Goal: Information Seeking & Learning: Learn about a topic

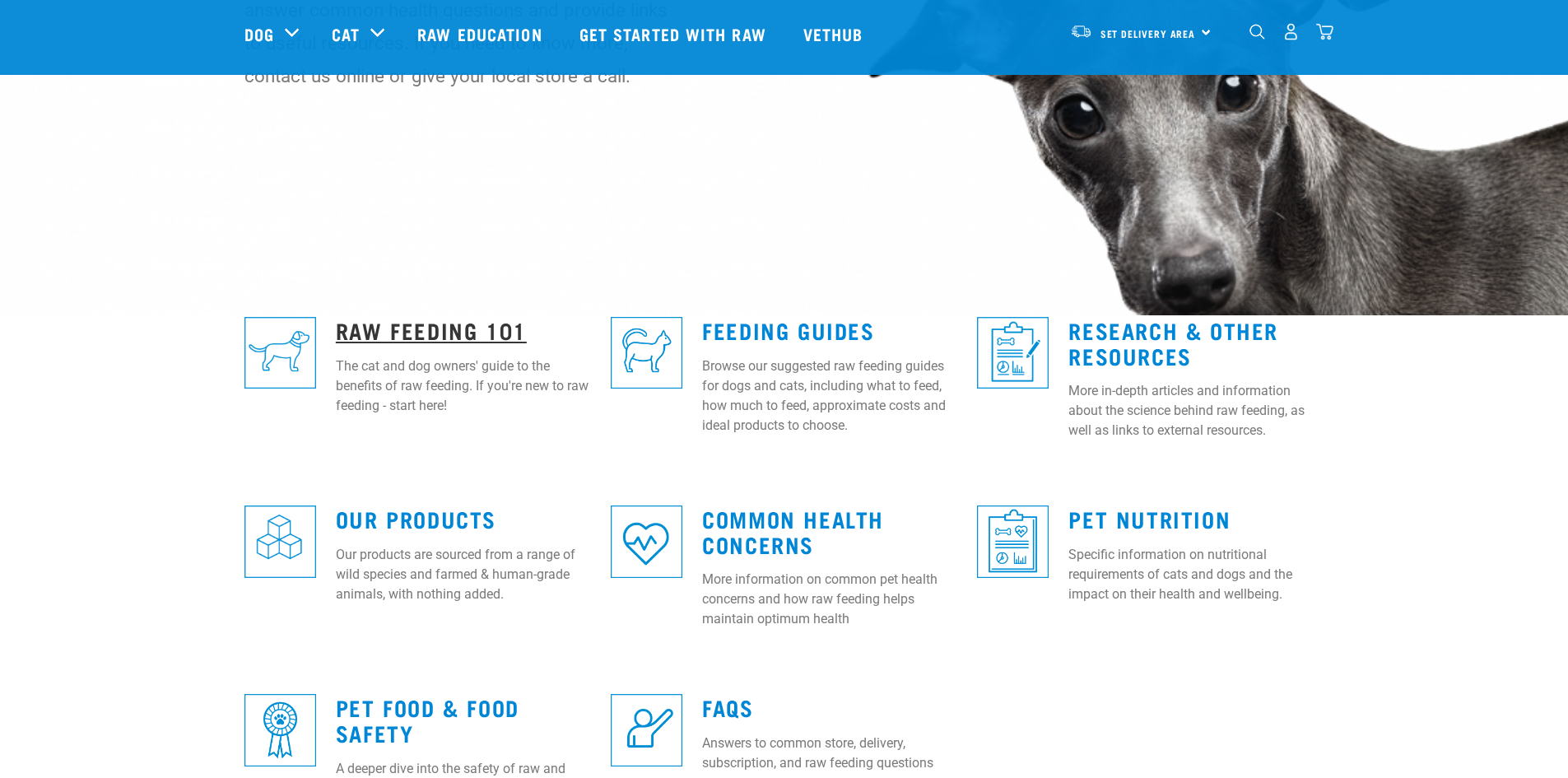
scroll to position [246, 0]
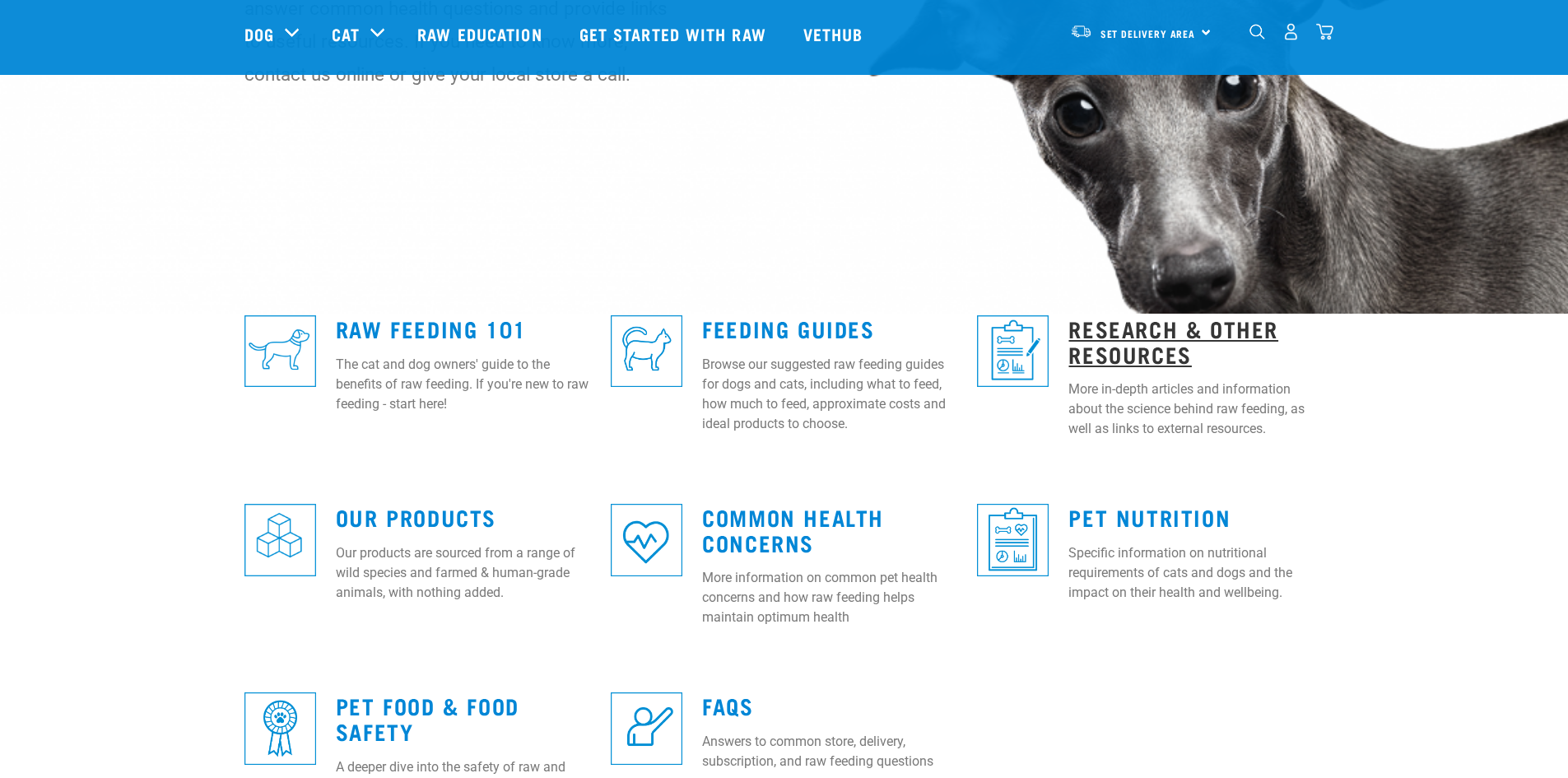
click at [1120, 330] on link "Research & Other Resources" at bounding box center [1174, 341] width 210 height 38
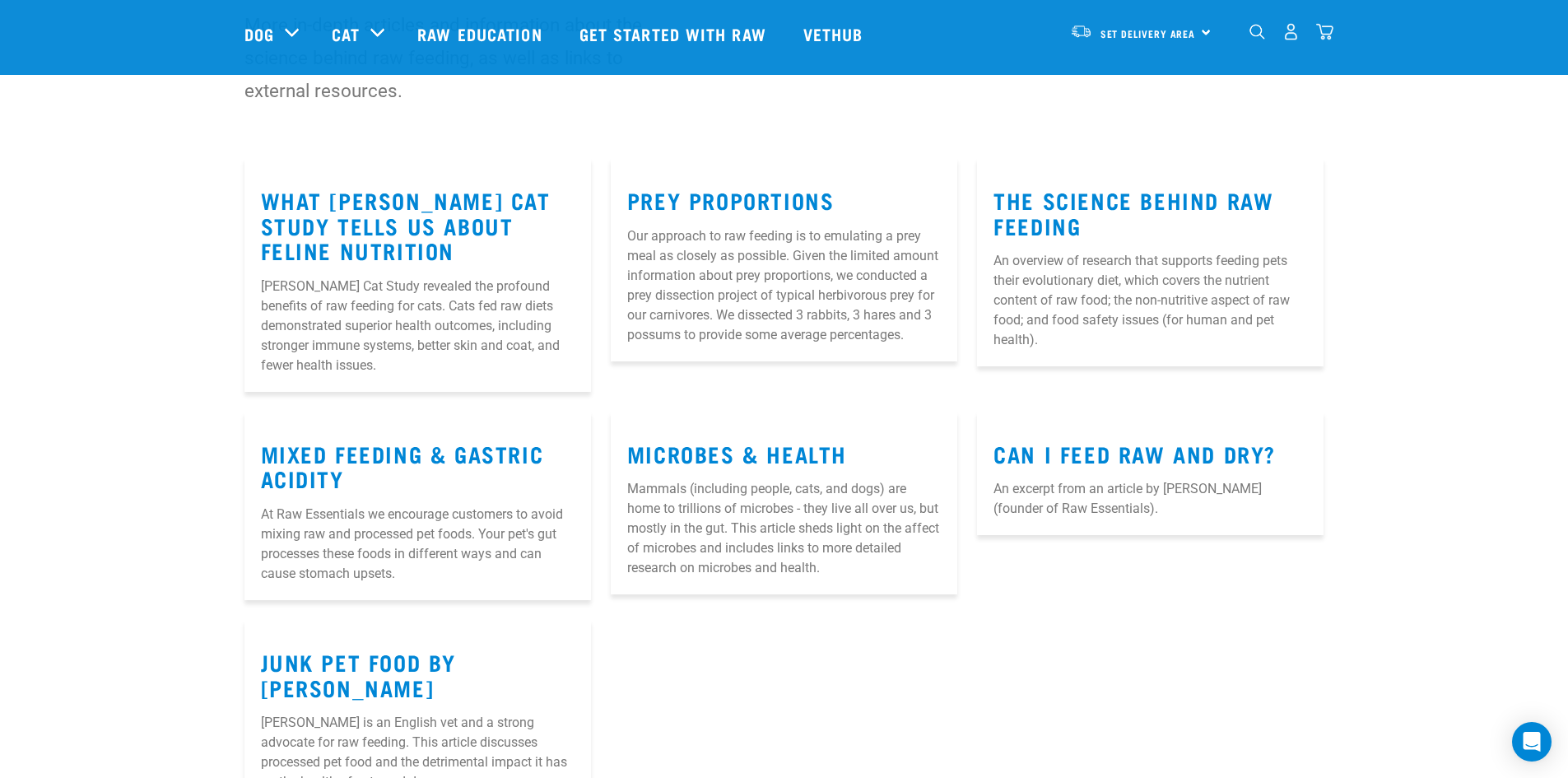
scroll to position [164, 0]
click at [380, 453] on link "Mixed Feeding & Gastric Acidity" at bounding box center [402, 465] width 283 height 38
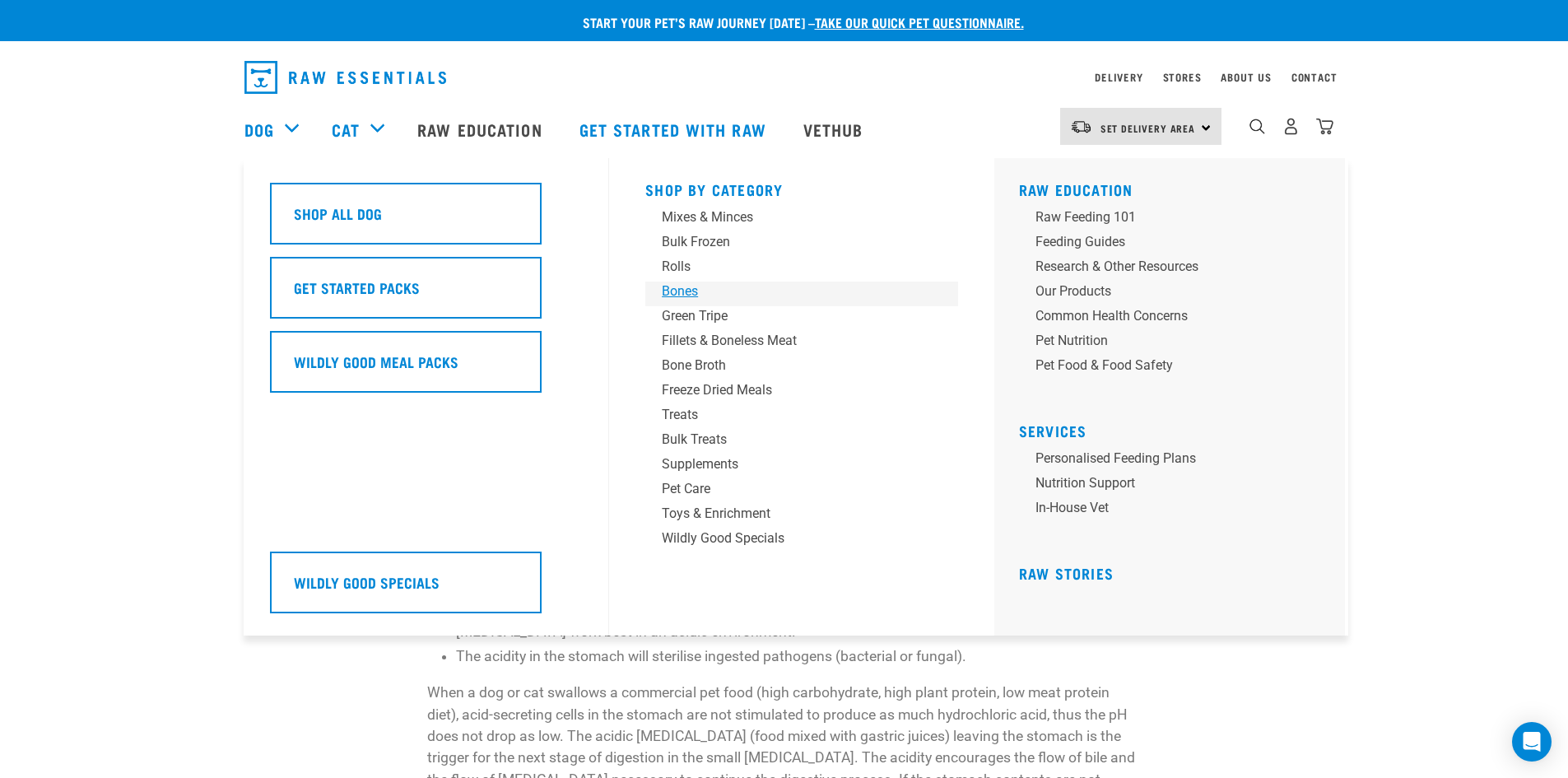
click at [681, 291] on div "Bones" at bounding box center [790, 291] width 257 height 20
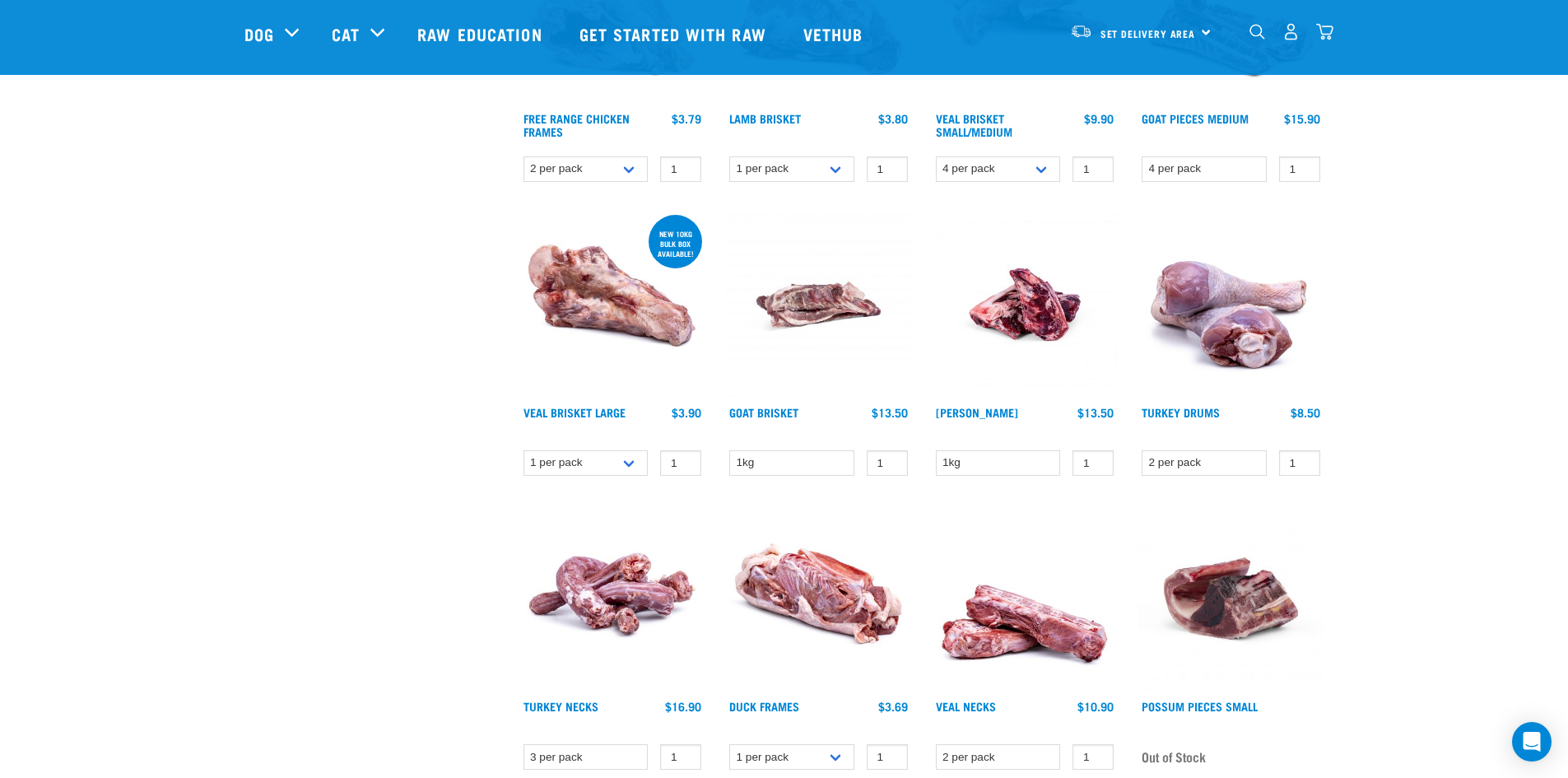
scroll to position [915, 0]
click at [999, 410] on link "[PERSON_NAME]" at bounding box center [977, 413] width 82 height 6
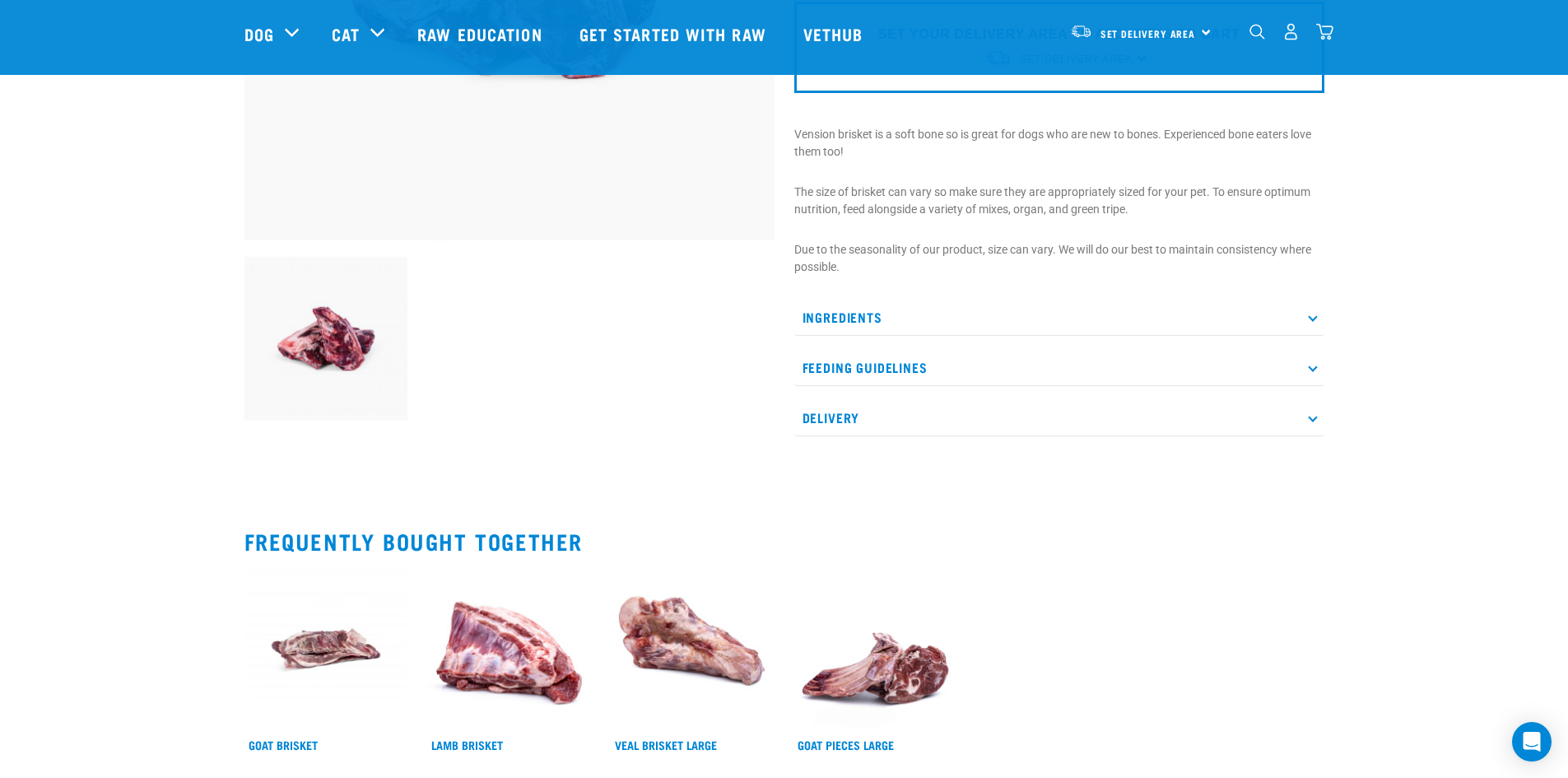
scroll to position [411, 0]
click at [1310, 318] on icon at bounding box center [1312, 316] width 9 height 9
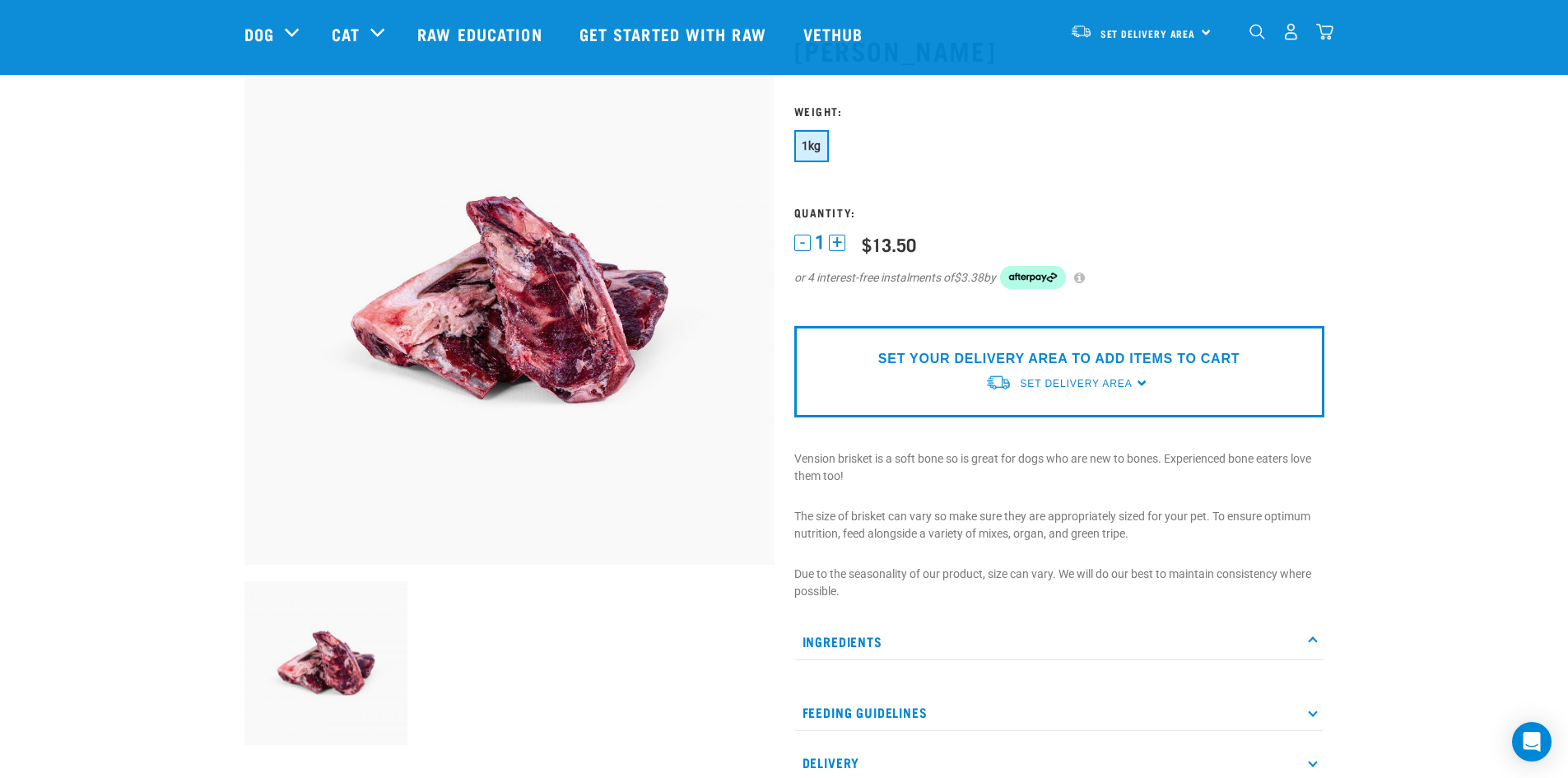
scroll to position [85, 0]
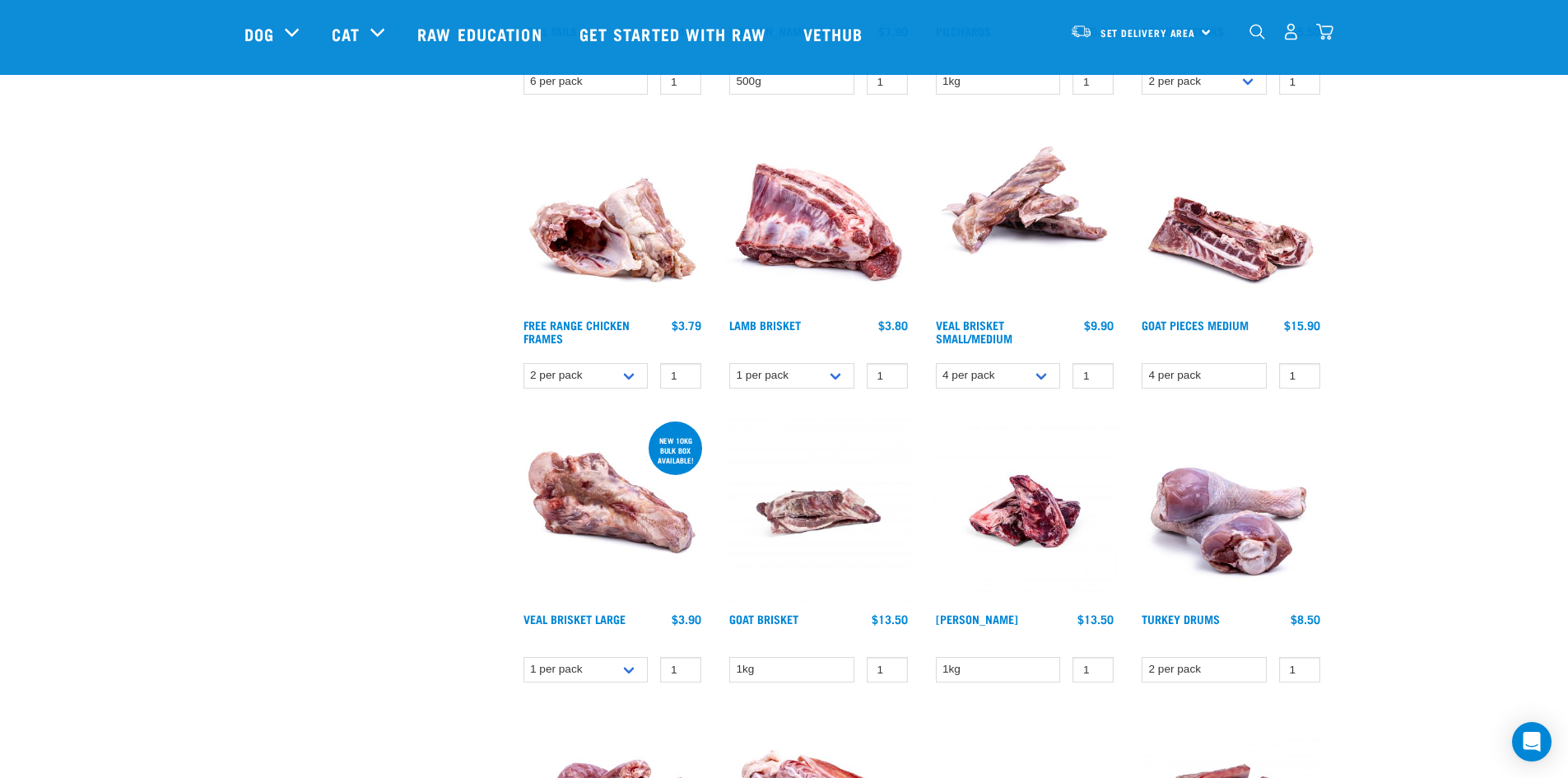
scroll to position [708, 0]
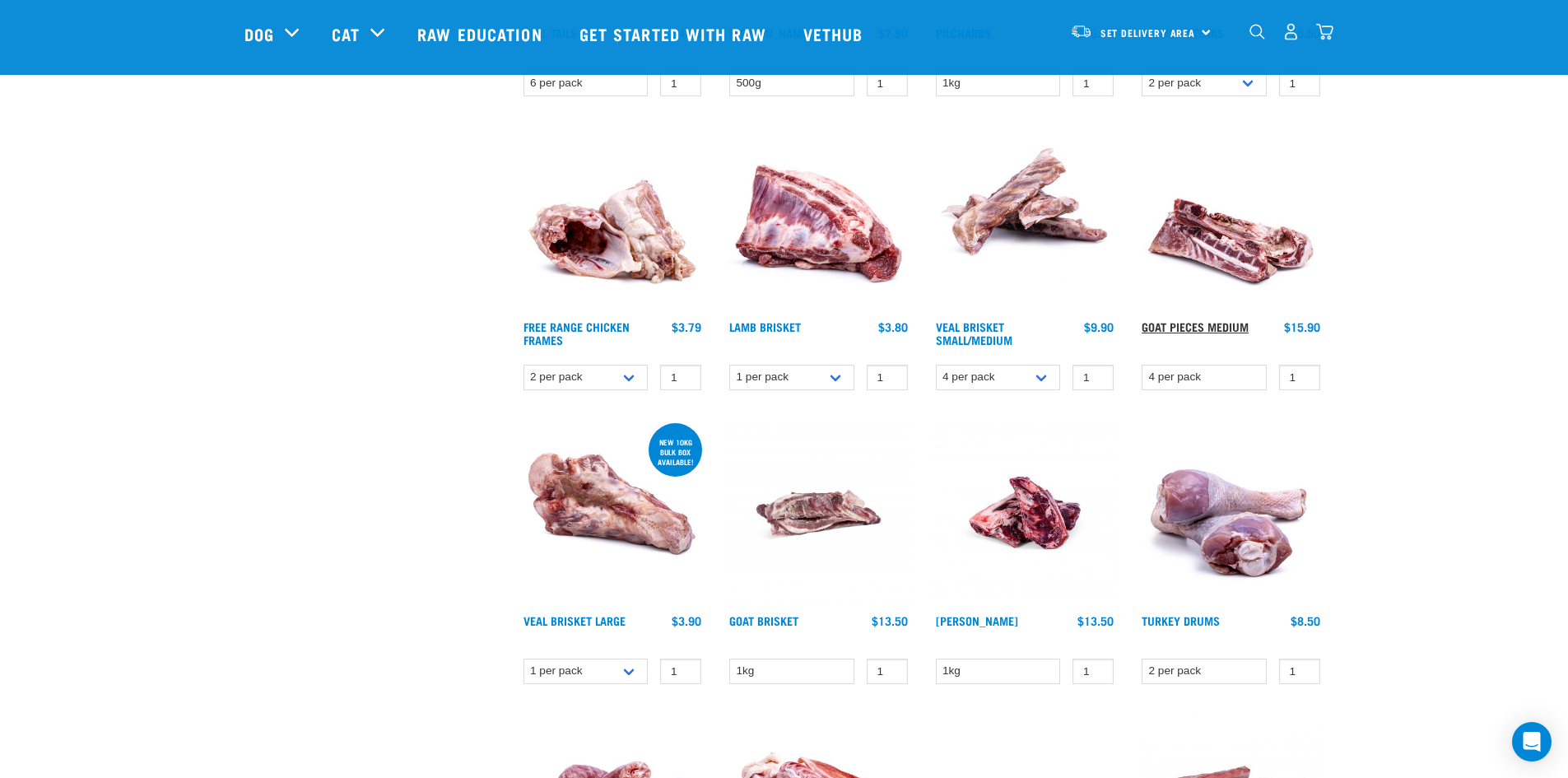
click at [1185, 324] on link "Goat Pieces Medium" at bounding box center [1195, 326] width 107 height 6
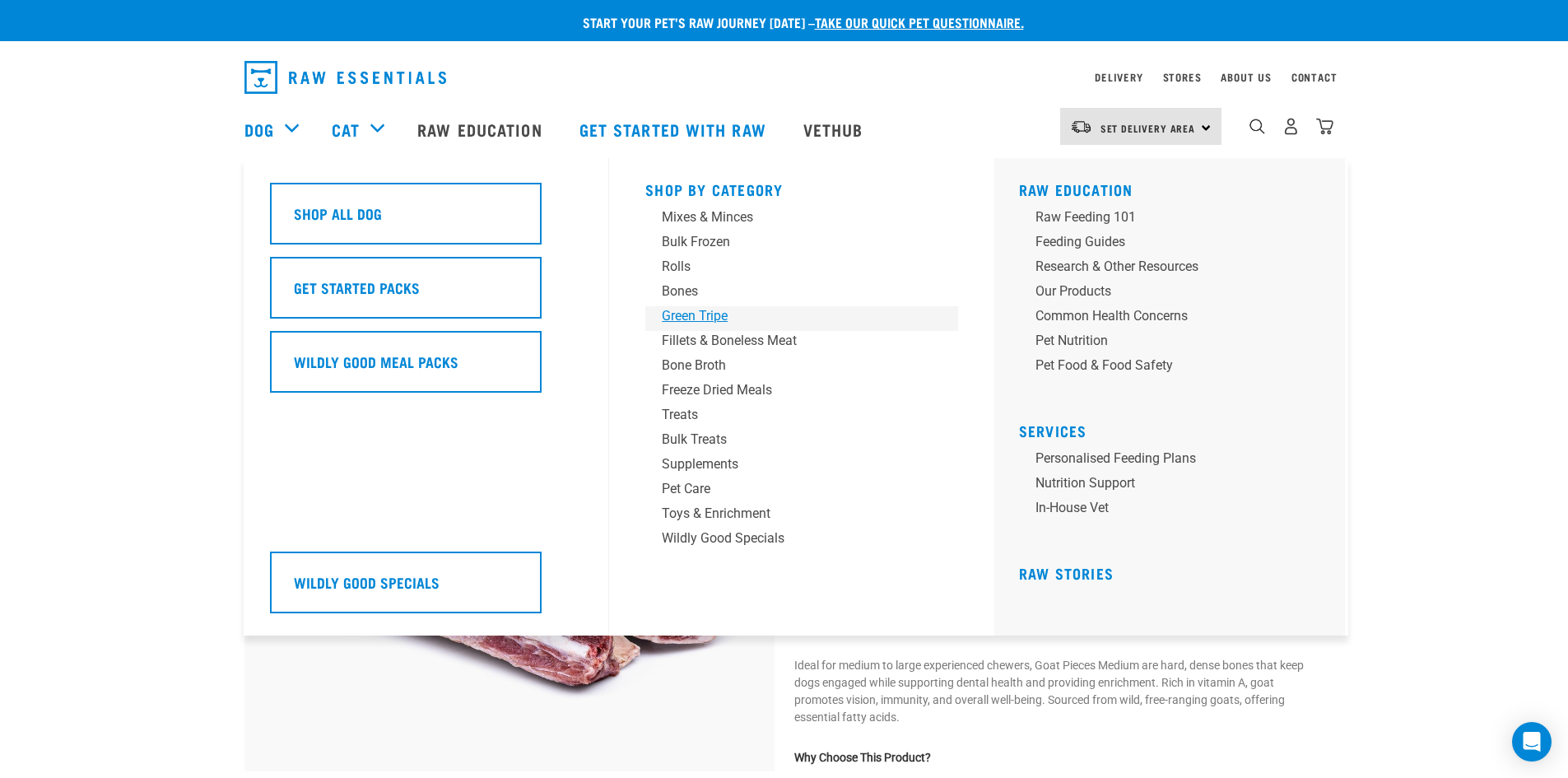
drag, startPoint x: 706, startPoint y: 311, endPoint x: 676, endPoint y: 317, distance: 30.6
click at [706, 311] on div "Green Tripe" at bounding box center [790, 316] width 257 height 20
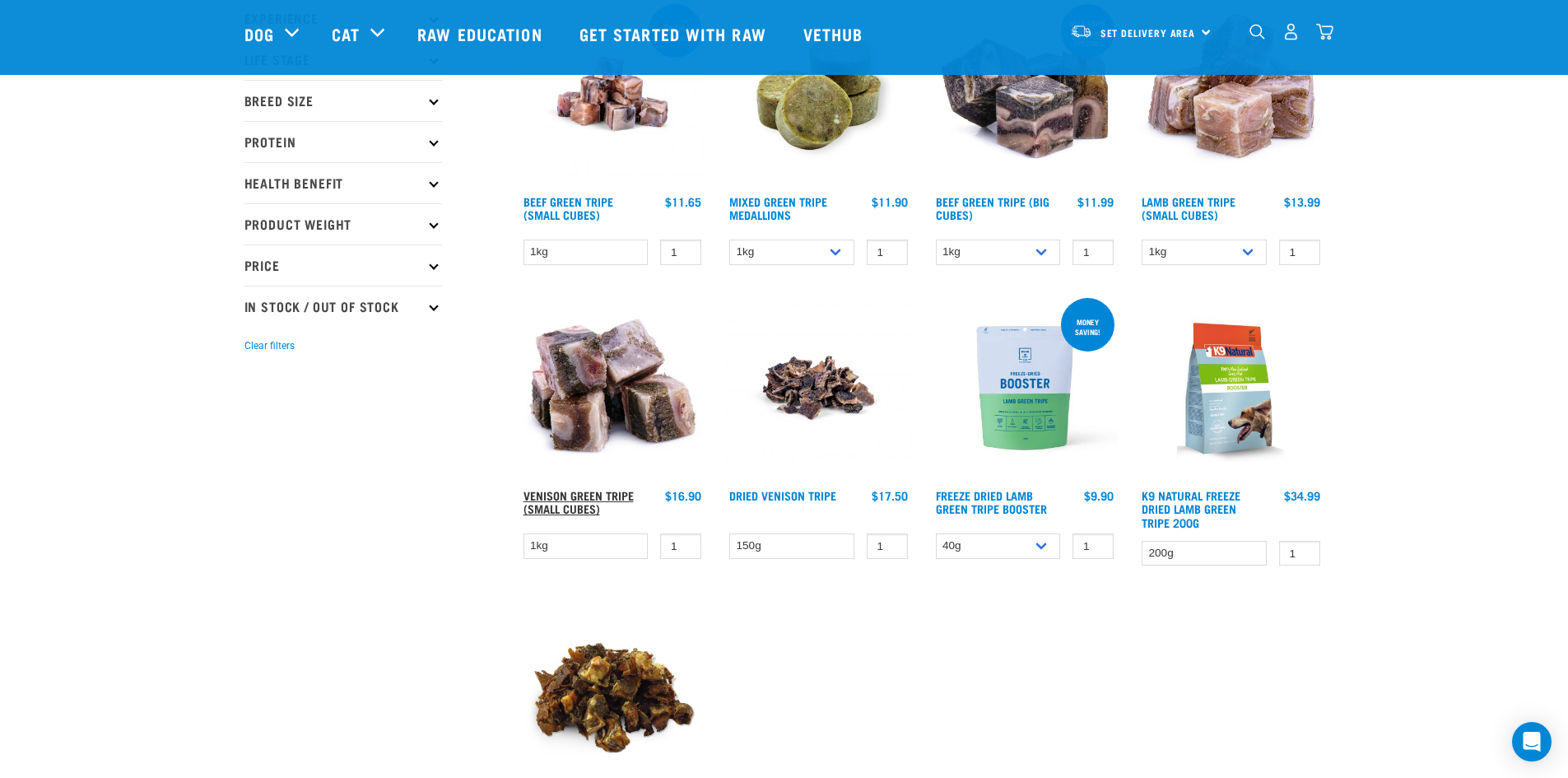
scroll to position [246, 0]
click at [569, 498] on link "Venison Green Tripe (Small Cubes)" at bounding box center [578, 501] width 110 height 19
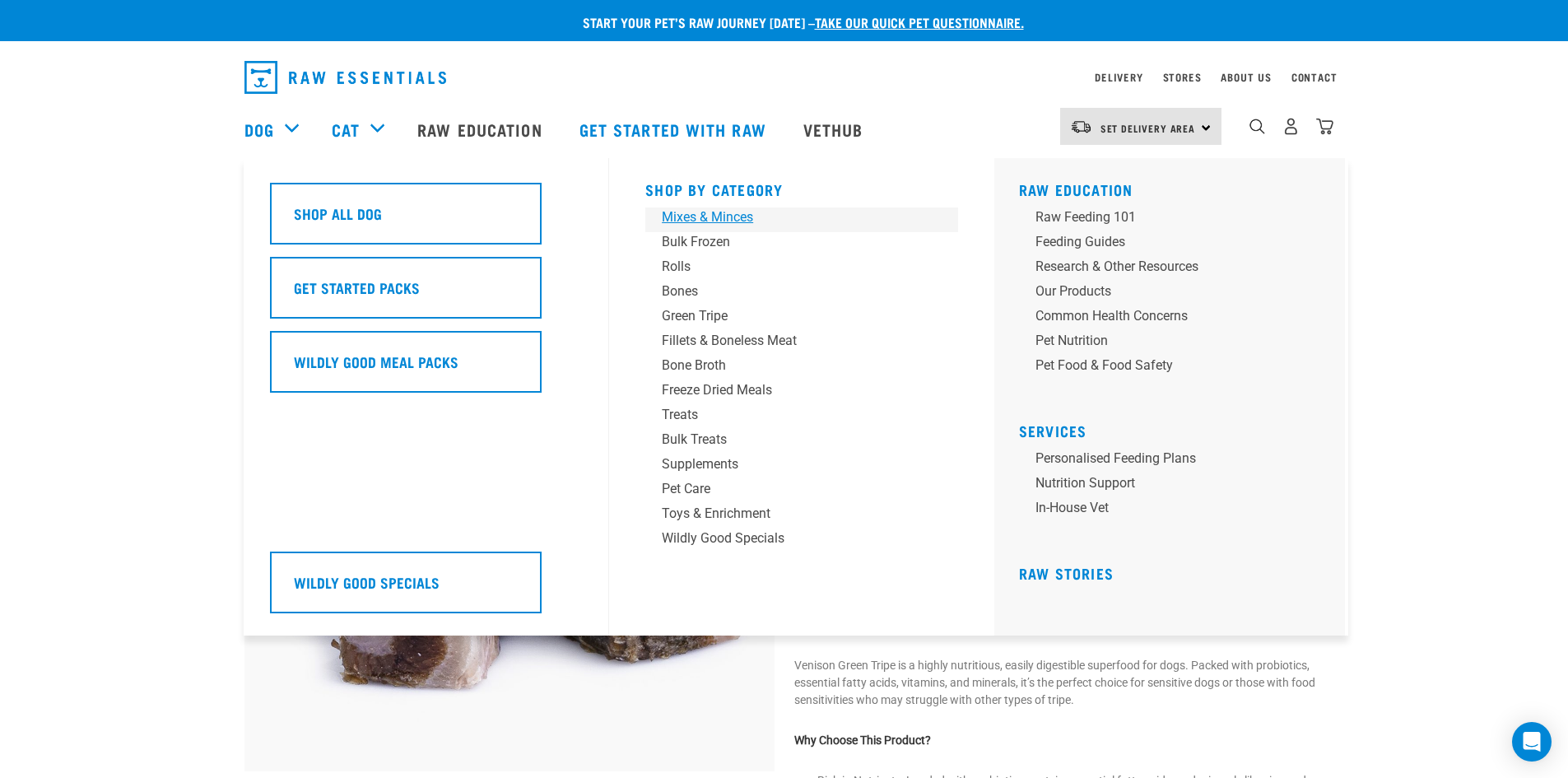
click at [709, 218] on div "Mixes & Minces" at bounding box center [790, 218] width 257 height 20
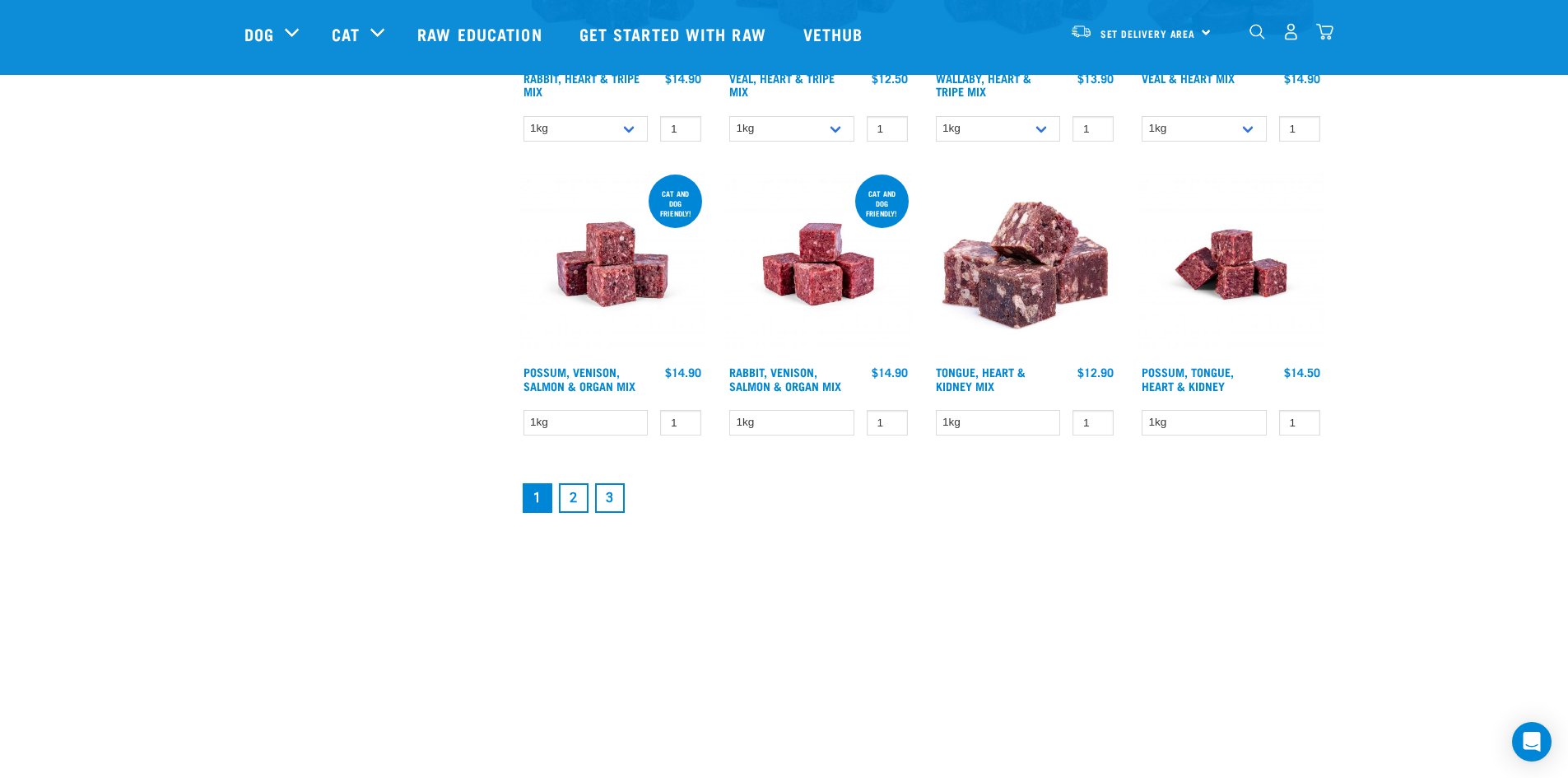
scroll to position [2140, 0]
click at [567, 499] on link "2" at bounding box center [574, 497] width 30 height 30
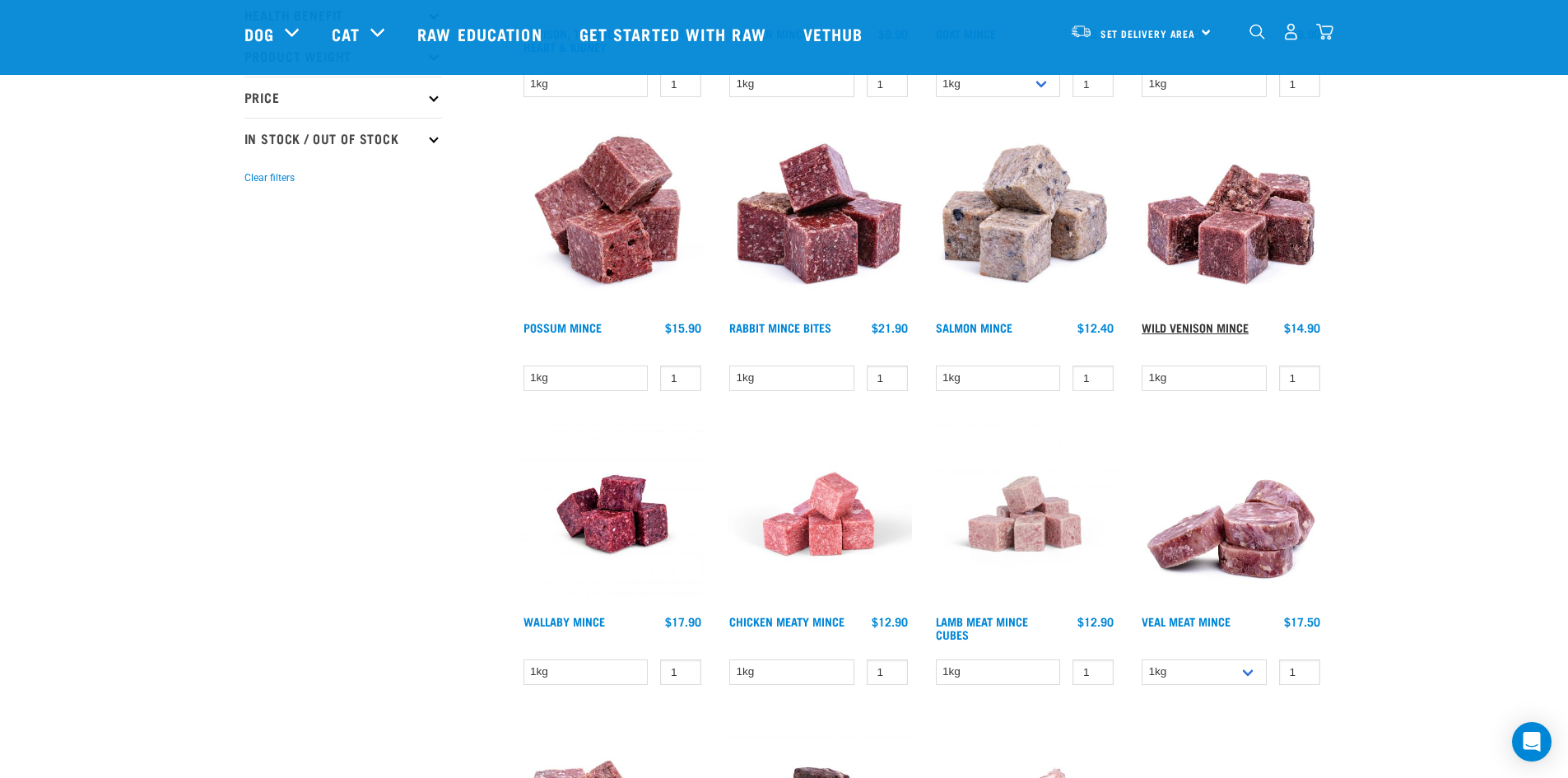
scroll to position [413, 0]
click at [1189, 327] on link "Wild Venison Mince" at bounding box center [1195, 328] width 107 height 6
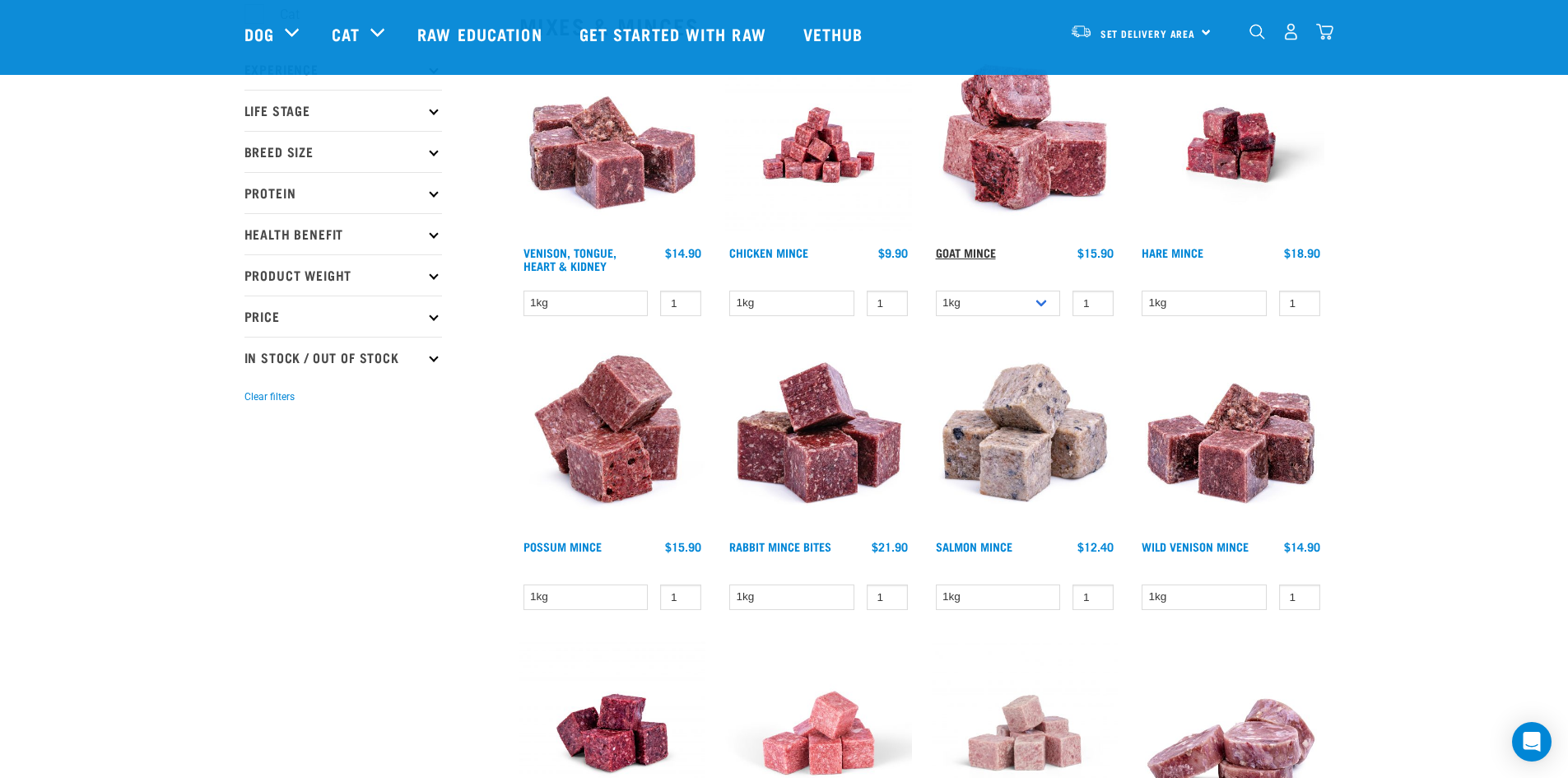
click at [965, 249] on link "Goat Mince" at bounding box center [966, 252] width 60 height 6
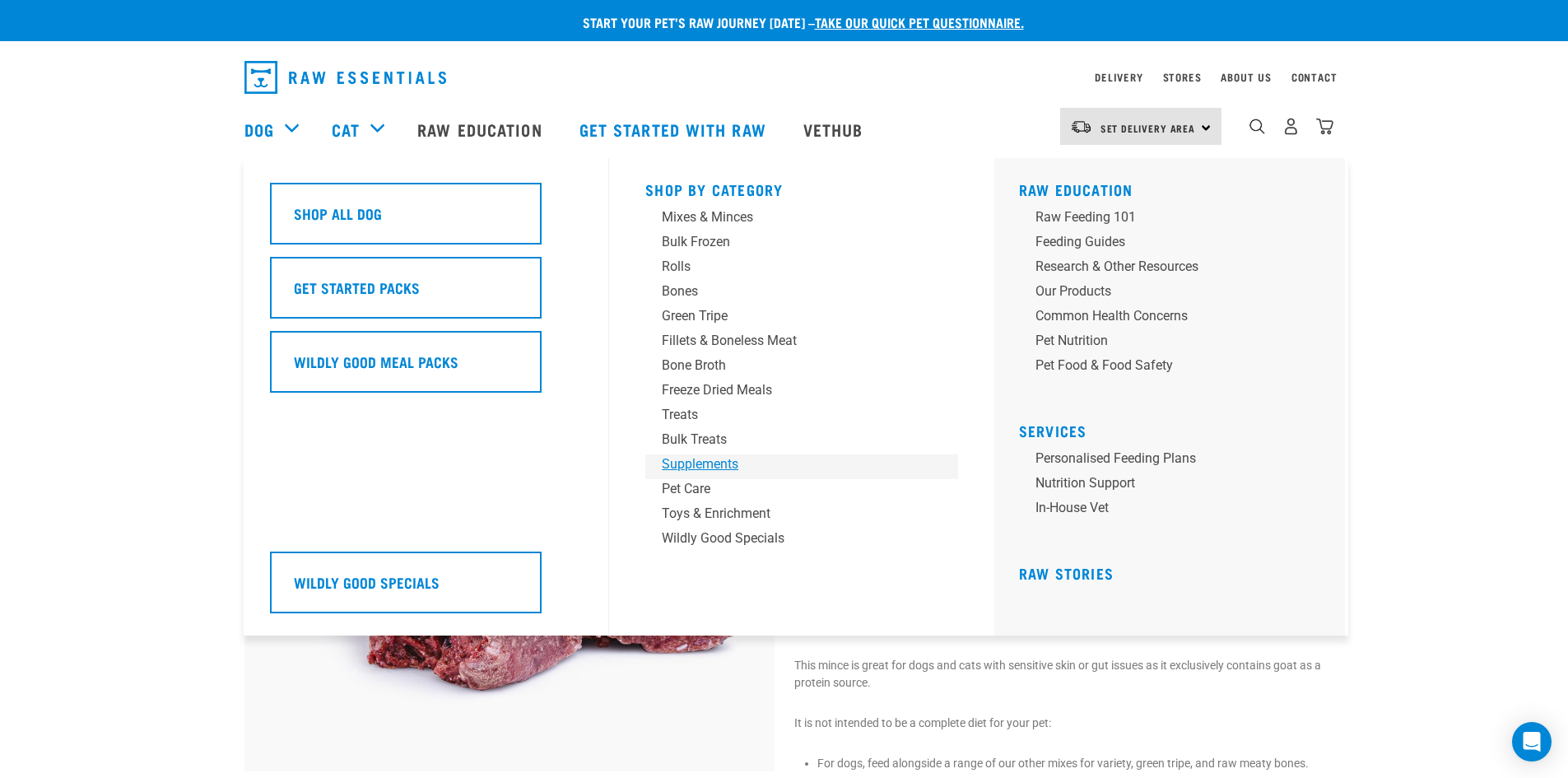
click at [703, 455] on div "Supplements" at bounding box center [790, 464] width 257 height 20
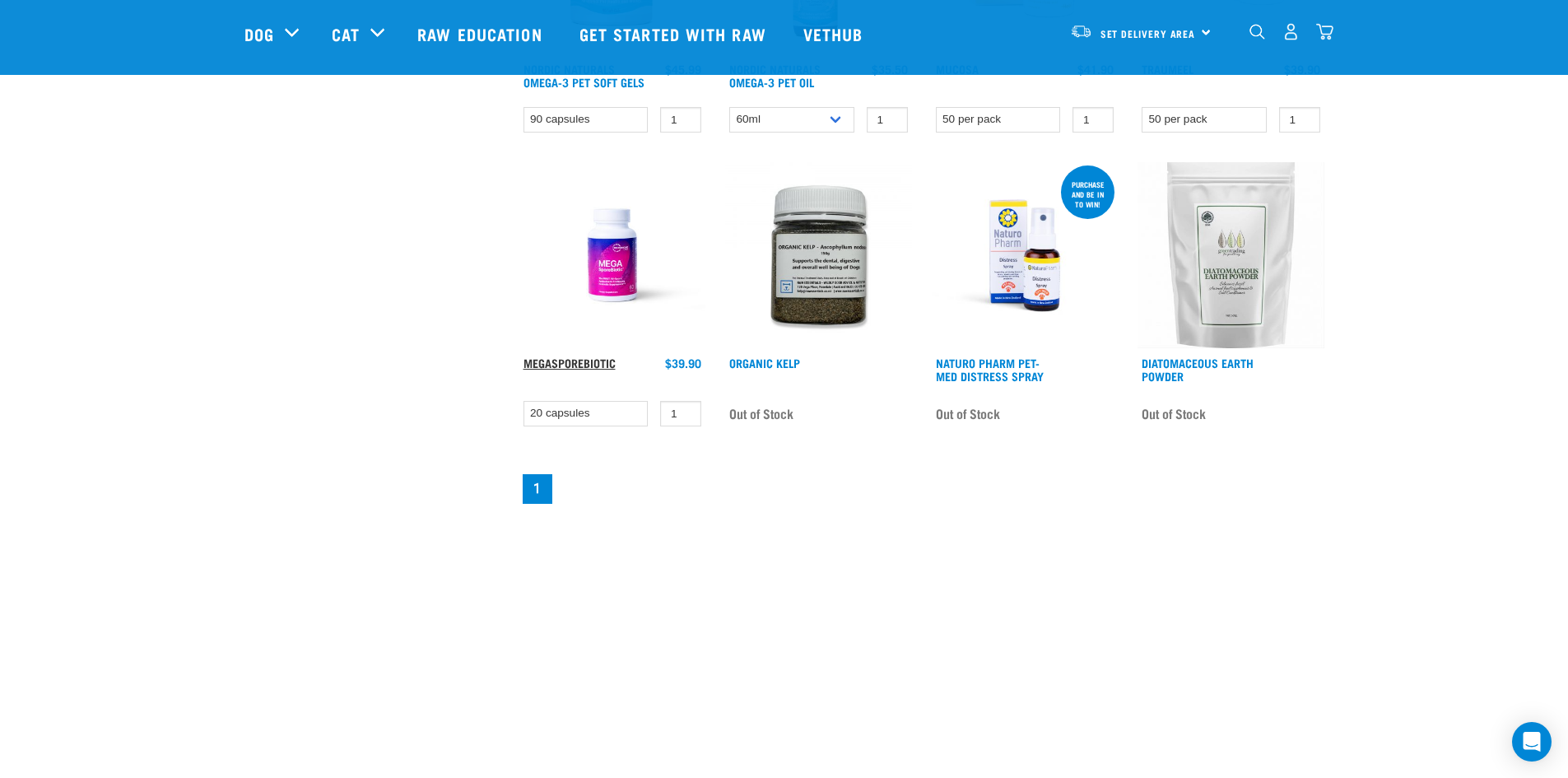
click at [553, 363] on link "MegaSporeBiotic" at bounding box center [569, 362] width 92 height 6
